Goal: Check status: Check status

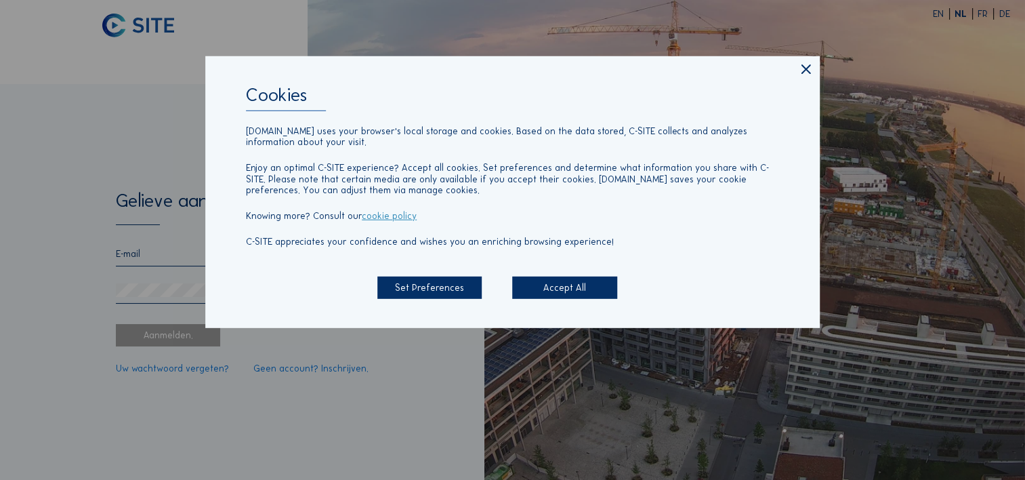
type input "[EMAIL_ADDRESS][PERSON_NAME][DOMAIN_NAME]"
click at [551, 297] on div "Accept All" at bounding box center [564, 287] width 104 height 22
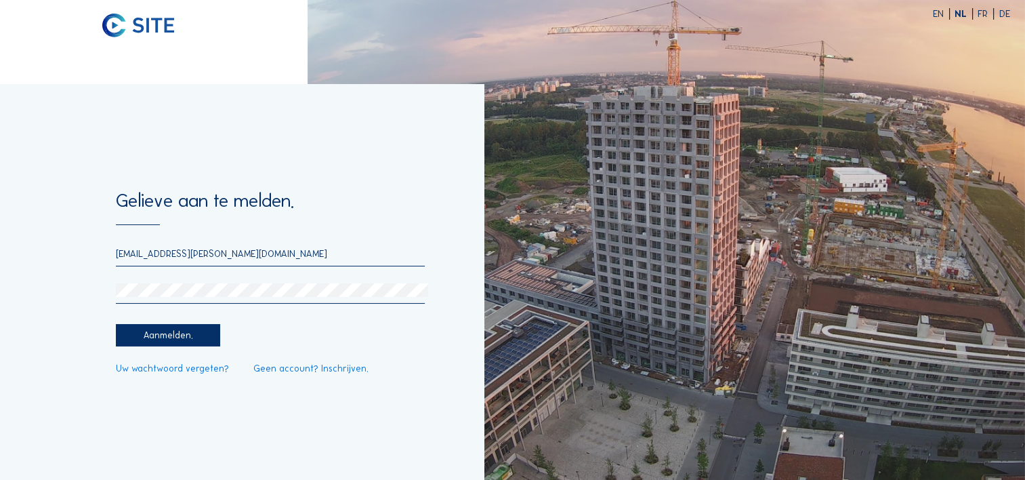
click at [171, 338] on div "Aanmelden." at bounding box center [168, 335] width 104 height 22
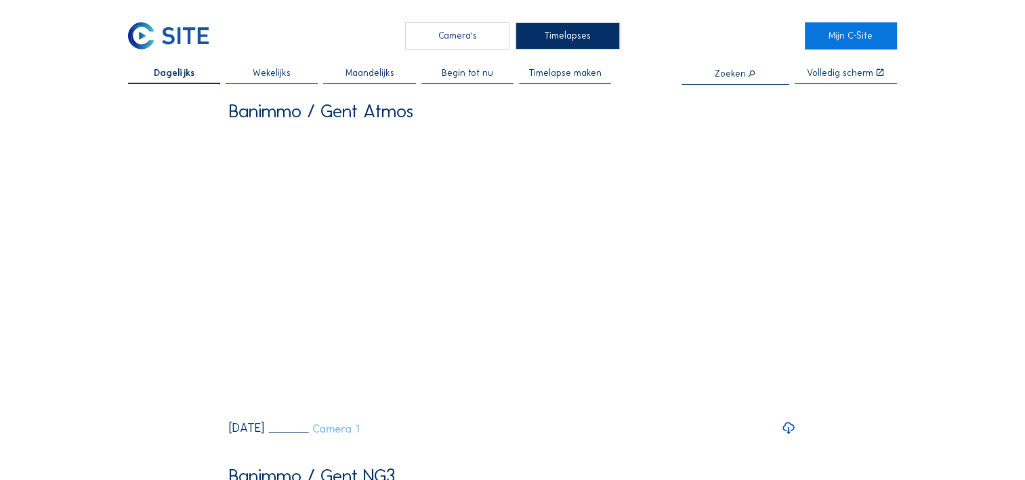
click at [359, 434] on link "Camera 1" at bounding box center [313, 429] width 91 height 12
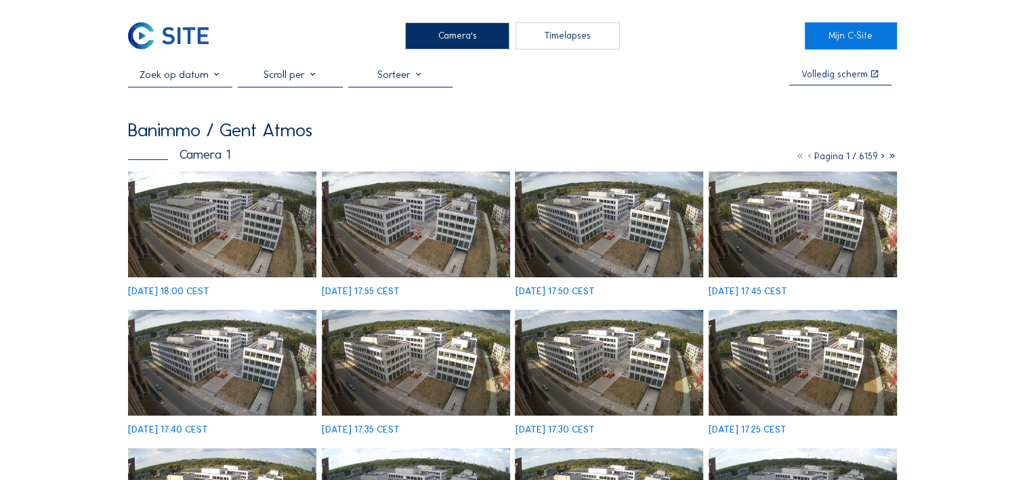
click at [217, 80] on input "text" at bounding box center [180, 74] width 104 height 12
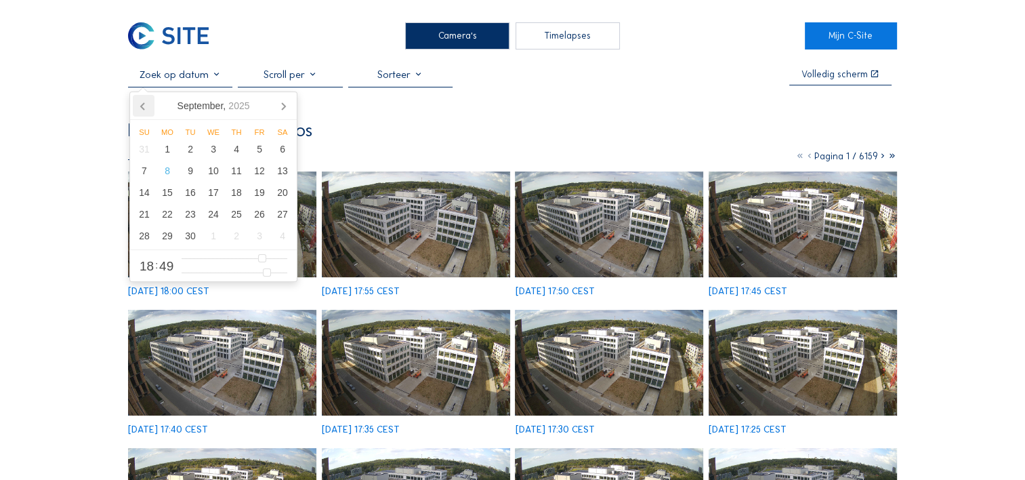
click at [146, 108] on icon at bounding box center [144, 106] width 22 height 22
click at [186, 150] on div "1" at bounding box center [190, 149] width 23 height 22
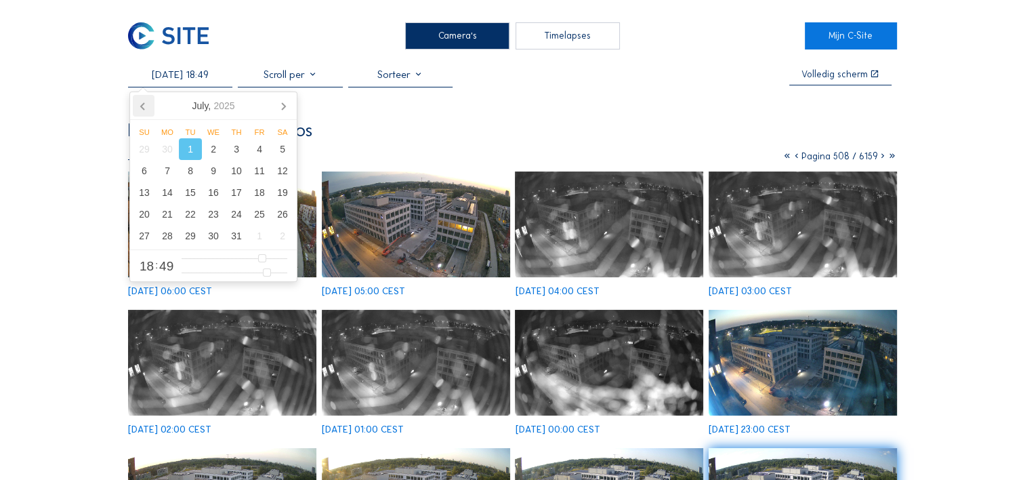
click at [140, 109] on icon at bounding box center [144, 106] width 22 height 22
click at [194, 193] on div "17" at bounding box center [190, 193] width 23 height 22
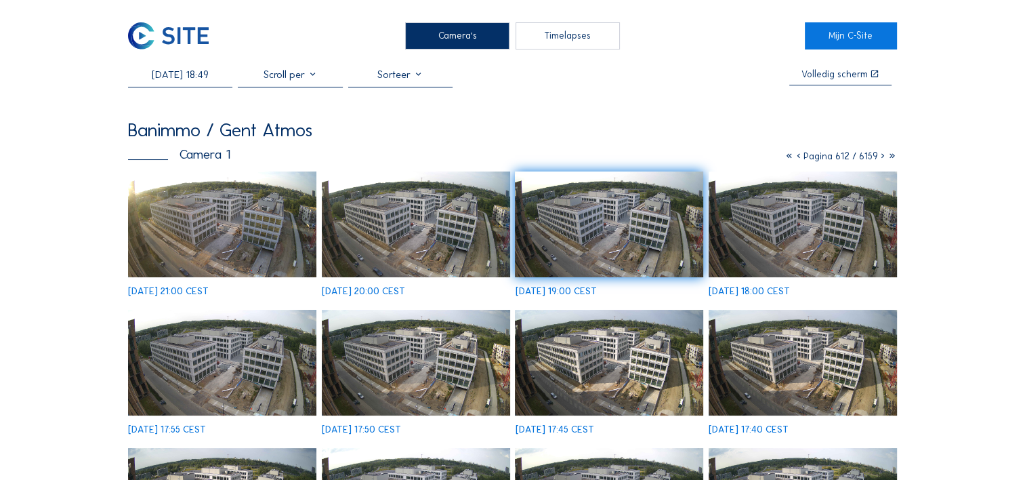
click at [601, 234] on img at bounding box center [609, 224] width 188 height 106
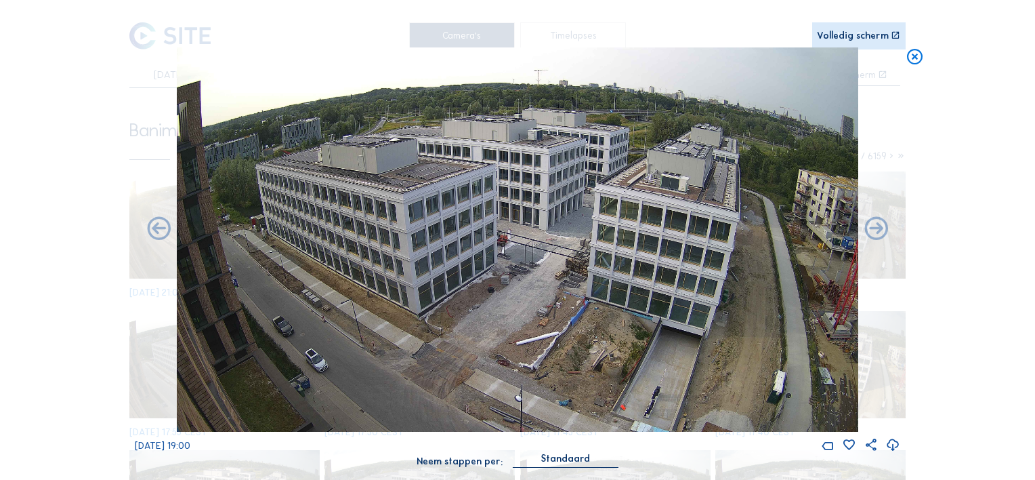
click at [910, 62] on icon at bounding box center [915, 57] width 19 height 20
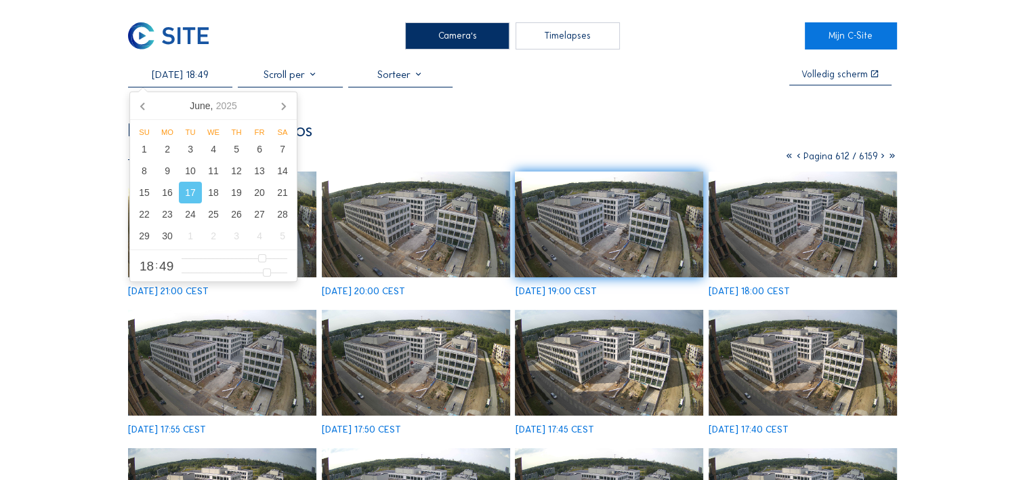
click at [203, 76] on input "[DATE] 18:49" at bounding box center [180, 74] width 104 height 12
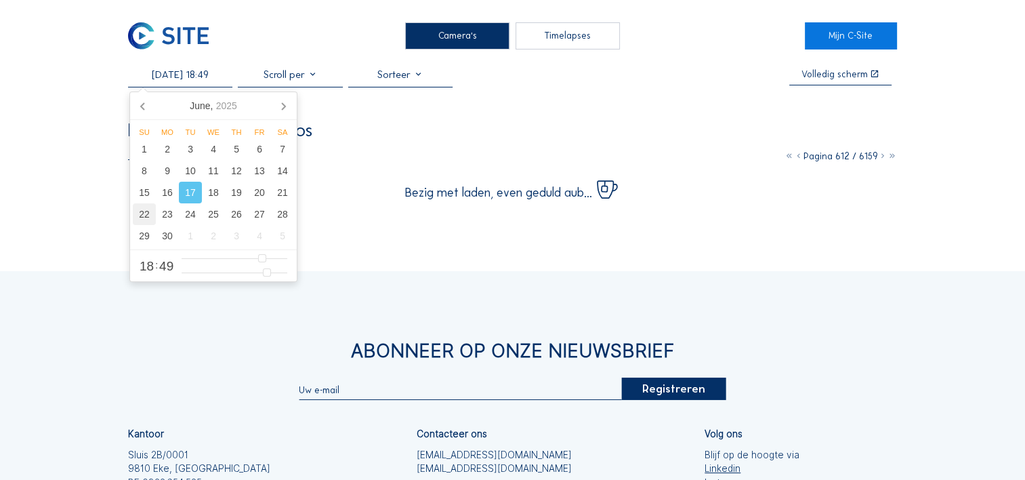
click at [152, 210] on div "22" at bounding box center [144, 214] width 23 height 22
type input "[DATE] 18:49"
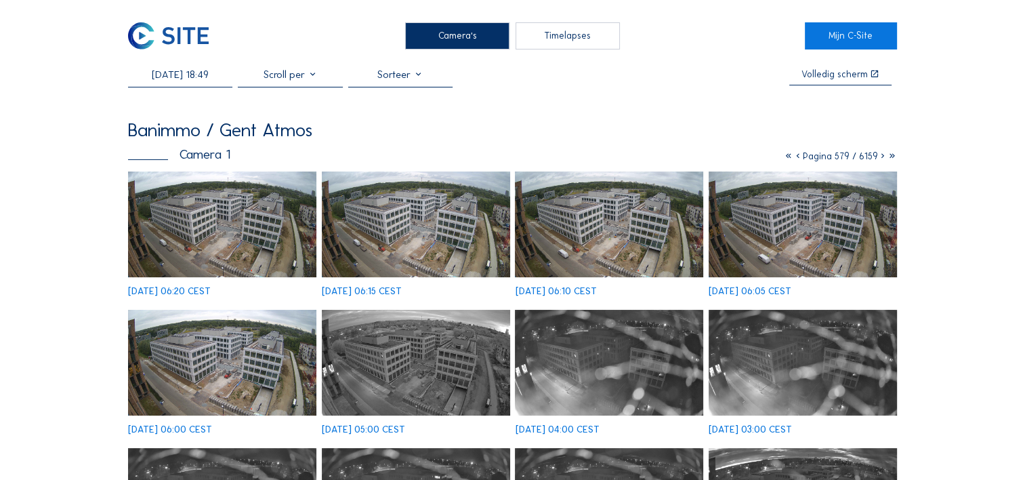
click at [457, 206] on img at bounding box center [416, 224] width 188 height 106
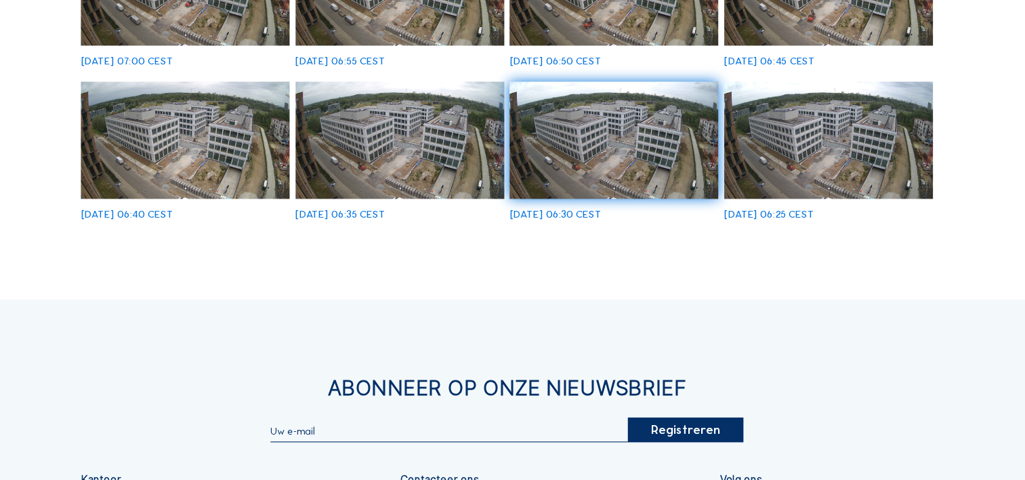
scroll to position [511, 0]
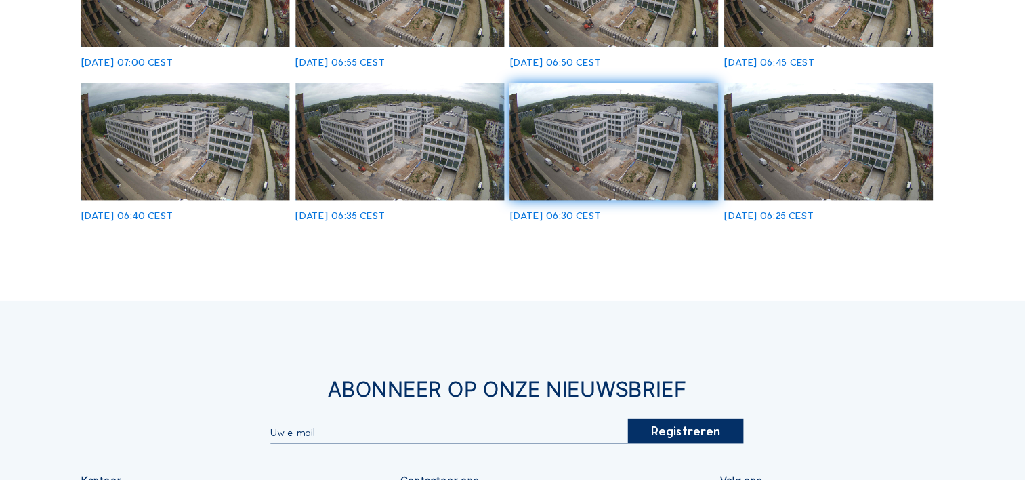
drag, startPoint x: 802, startPoint y: 128, endPoint x: 757, endPoint y: 106, distance: 50.3
click at [757, 106] on img at bounding box center [803, 128] width 188 height 106
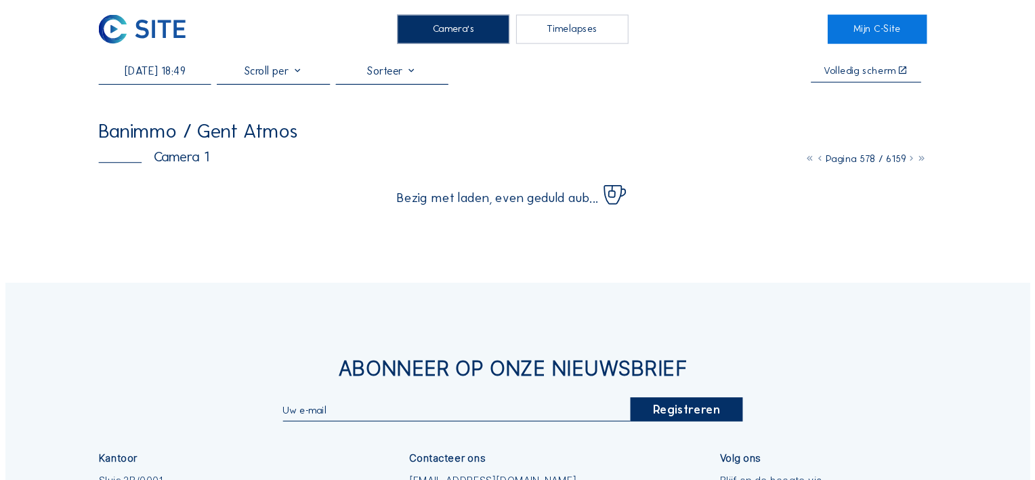
scroll to position [0, 0]
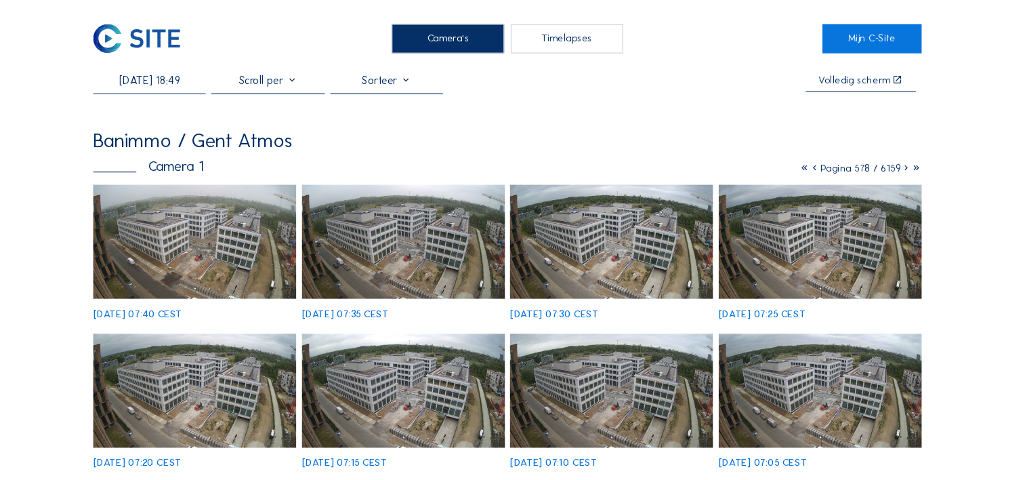
click at [650, 210] on img at bounding box center [609, 224] width 188 height 106
